Goal: Find specific page/section: Find specific page/section

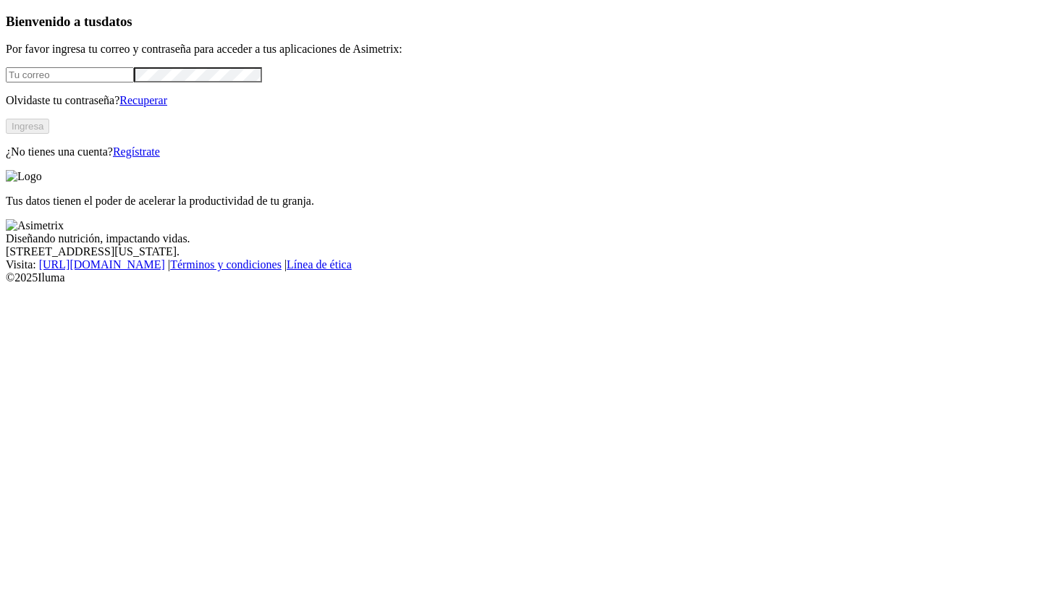
type input "[EMAIL_ADDRESS][DOMAIN_NAME]"
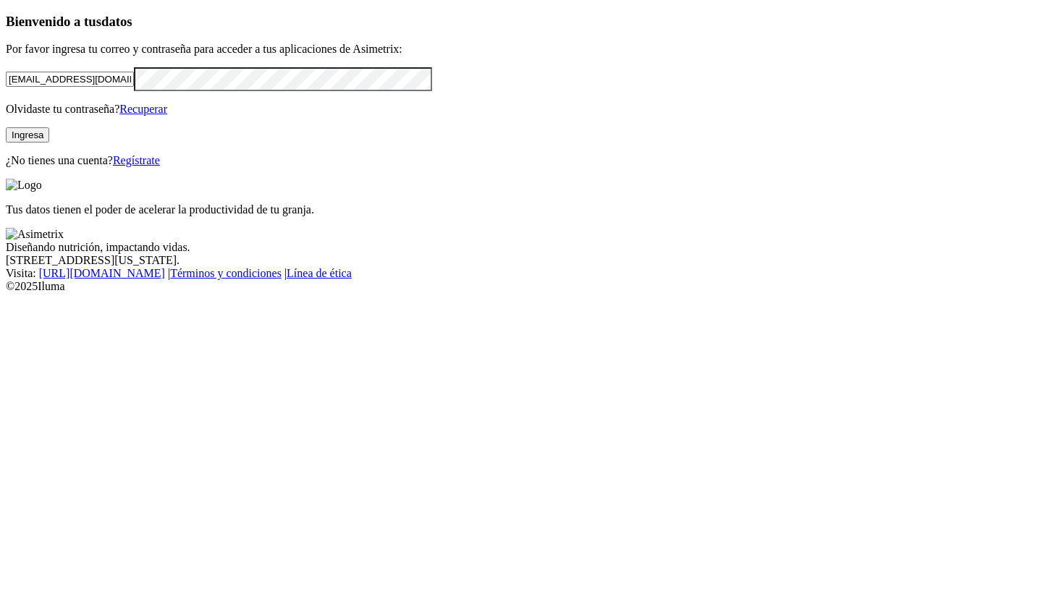
click at [49, 143] on button "Ingresa" at bounding box center [27, 134] width 43 height 15
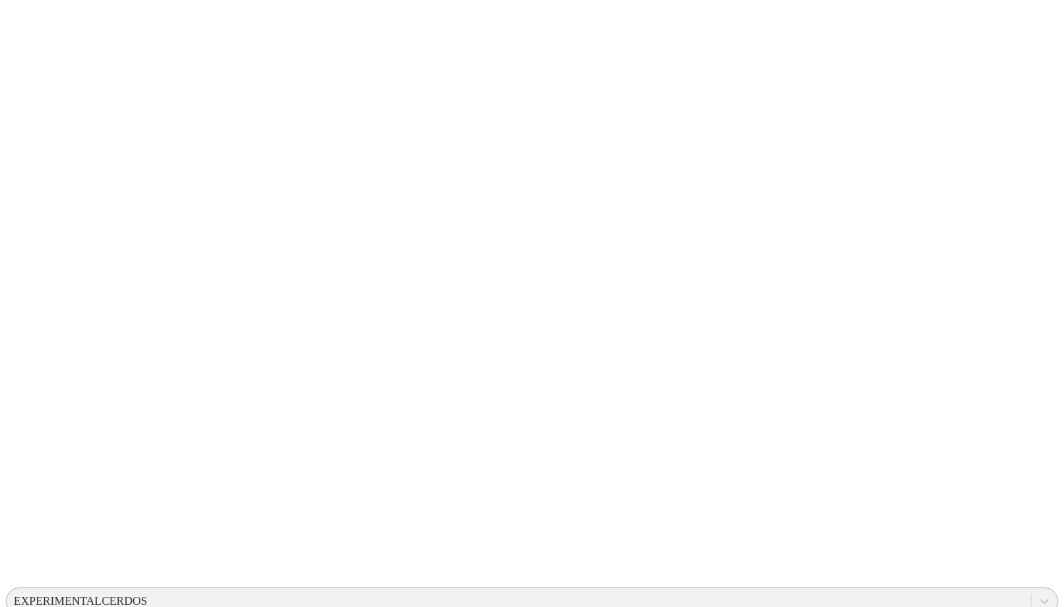
click at [148, 595] on div "EXPERIMENTALCERDOS" at bounding box center [81, 601] width 134 height 13
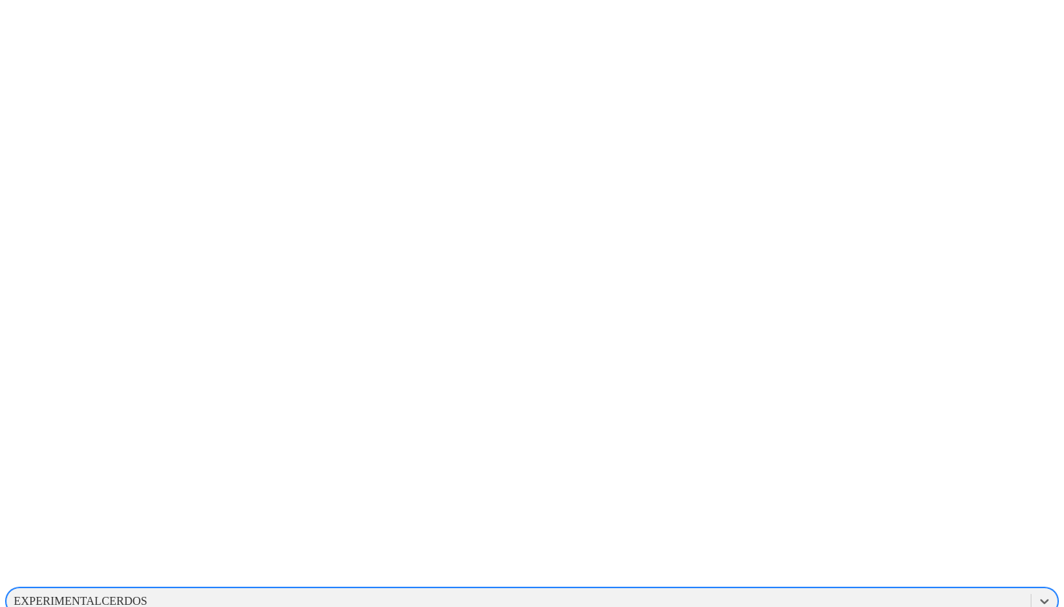
click at [821, 590] on div "ASIMETRIX" at bounding box center [519, 601] width 1024 height 22
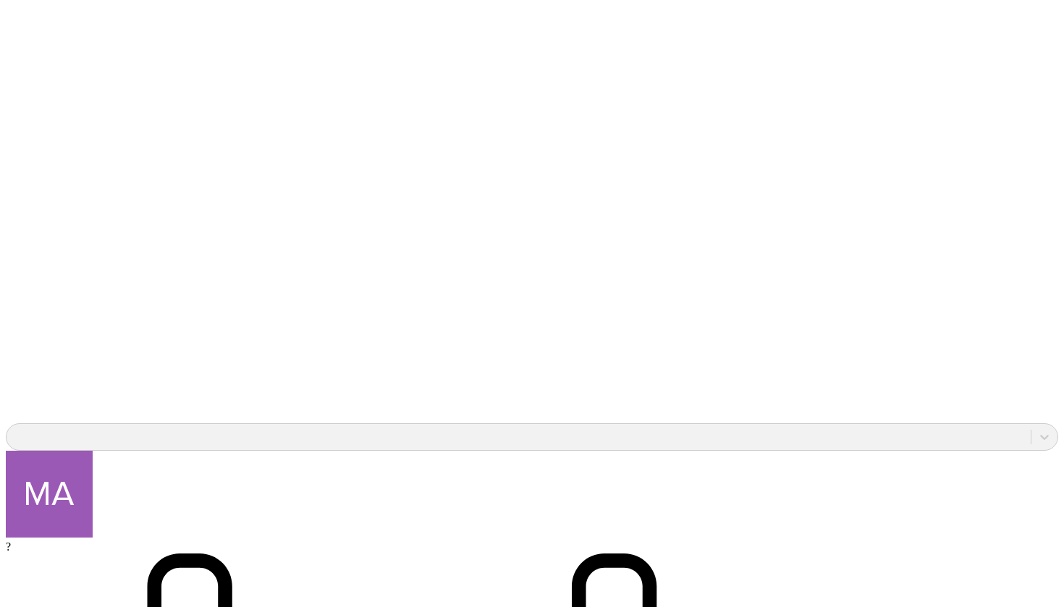
scroll to position [1081, 0]
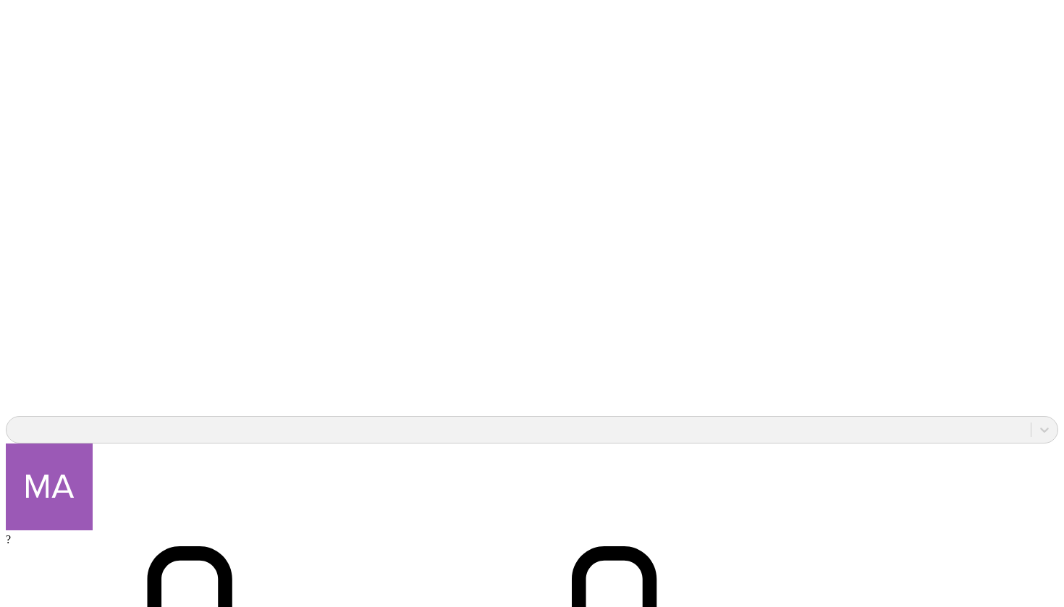
drag, startPoint x: 171, startPoint y: 182, endPoint x: 184, endPoint y: 182, distance: 13.7
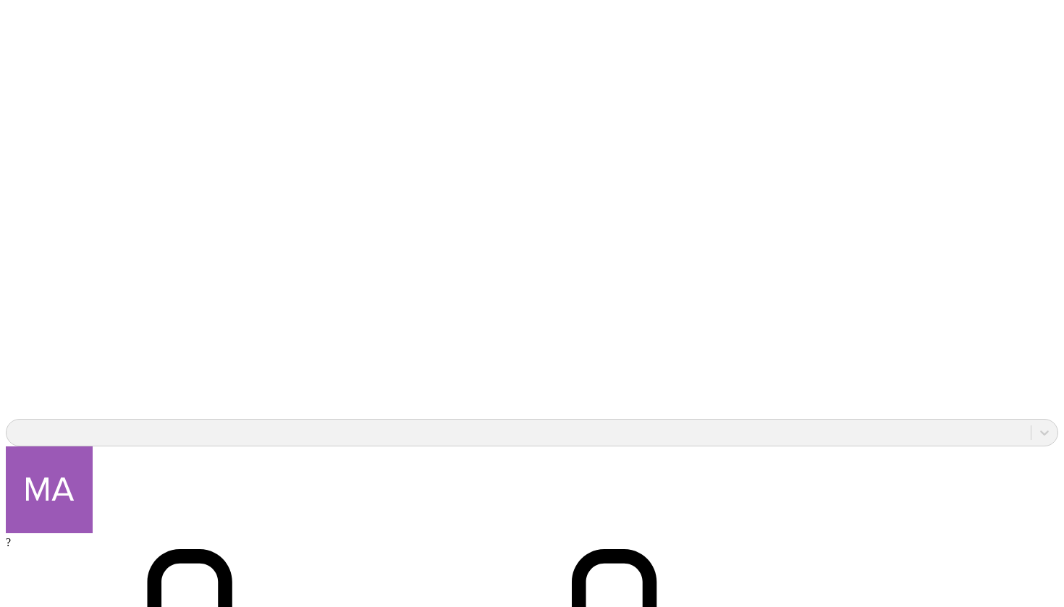
scroll to position [832, 0]
